Goal: Task Accomplishment & Management: Complete application form

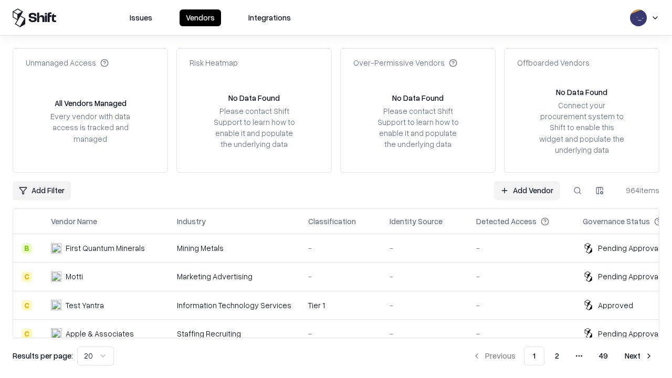
click at [527, 190] on link "Add Vendor" at bounding box center [527, 190] width 66 height 19
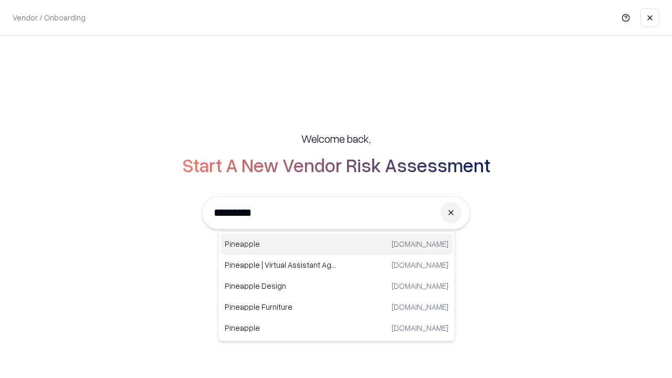
click at [337, 244] on div "Pineapple [DOMAIN_NAME]" at bounding box center [337, 244] width 232 height 21
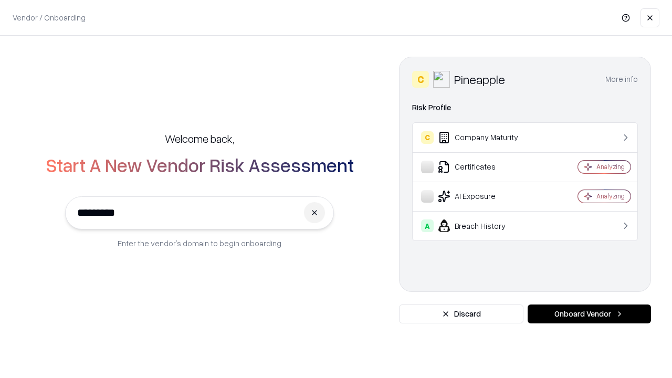
type input "*********"
click at [589, 314] on button "Onboard Vendor" at bounding box center [589, 314] width 123 height 19
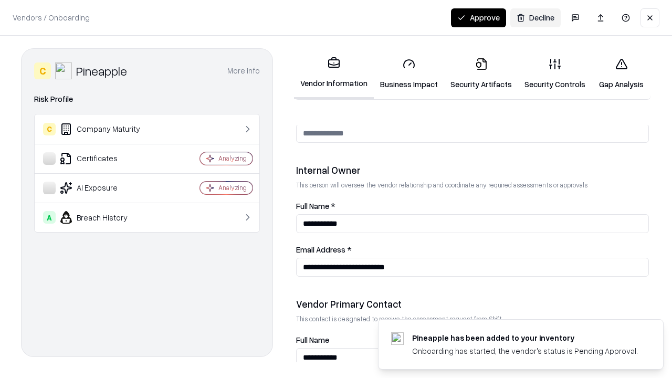
scroll to position [544, 0]
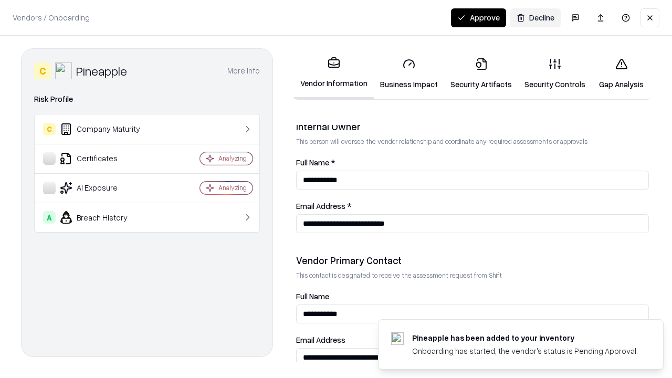
click at [409, 74] on link "Business Impact" at bounding box center [409, 73] width 70 height 49
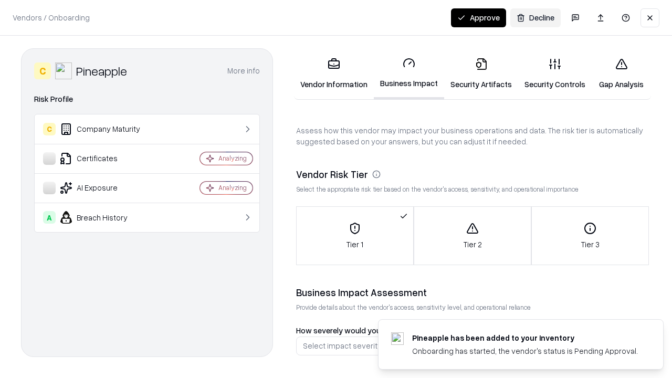
click at [478, 17] on button "Approve" at bounding box center [478, 17] width 55 height 19
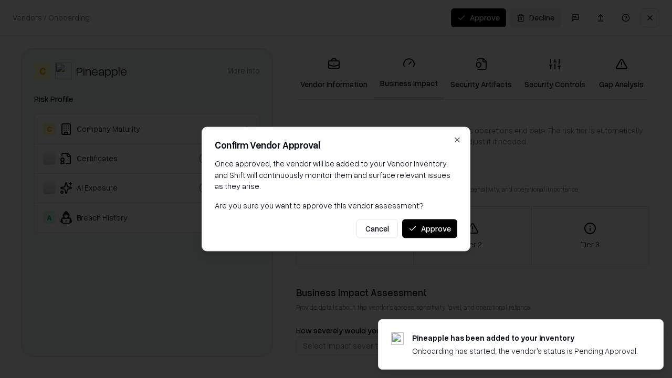
click at [430, 228] on button "Approve" at bounding box center [429, 228] width 55 height 19
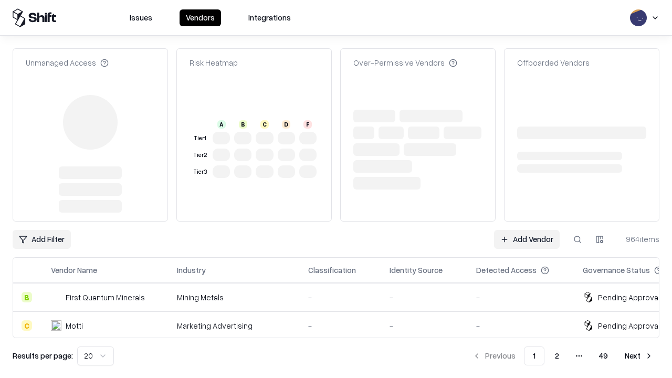
click at [527, 230] on link "Add Vendor" at bounding box center [527, 239] width 66 height 19
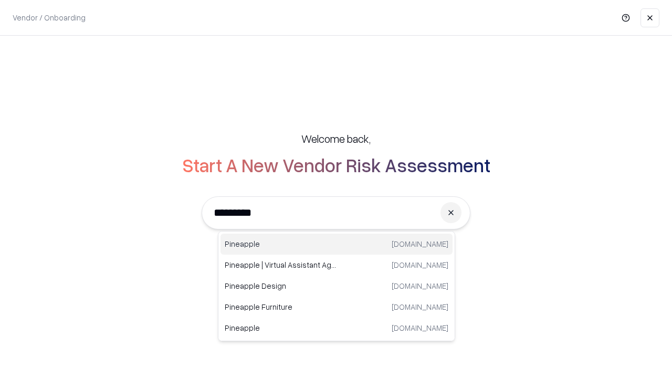
click at [337, 244] on div "Pineapple [DOMAIN_NAME]" at bounding box center [337, 244] width 232 height 21
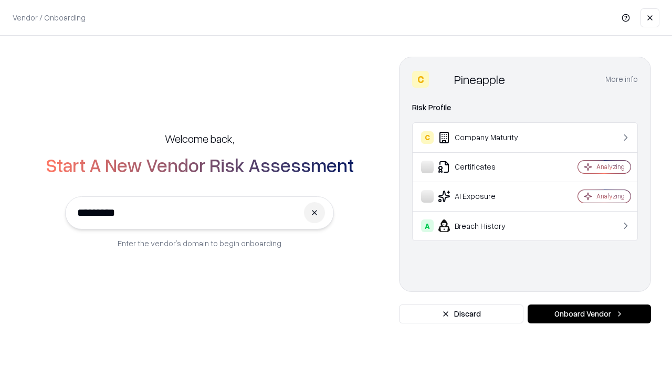
type input "*********"
click at [589, 314] on button "Onboard Vendor" at bounding box center [589, 314] width 123 height 19
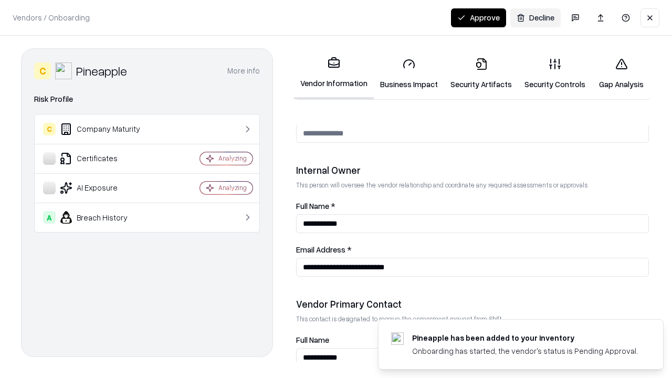
scroll to position [544, 0]
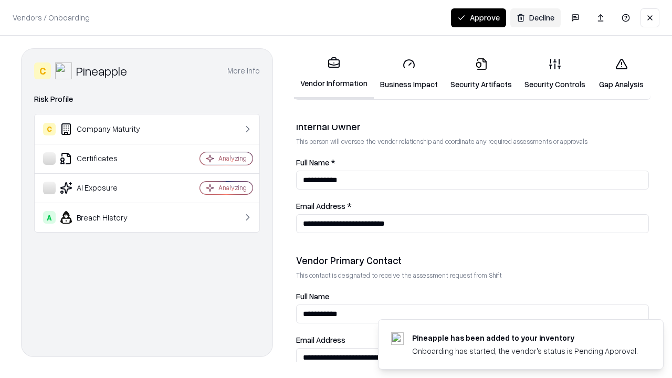
click at [478, 17] on button "Approve" at bounding box center [478, 17] width 55 height 19
